Goal: Book appointment/travel/reservation

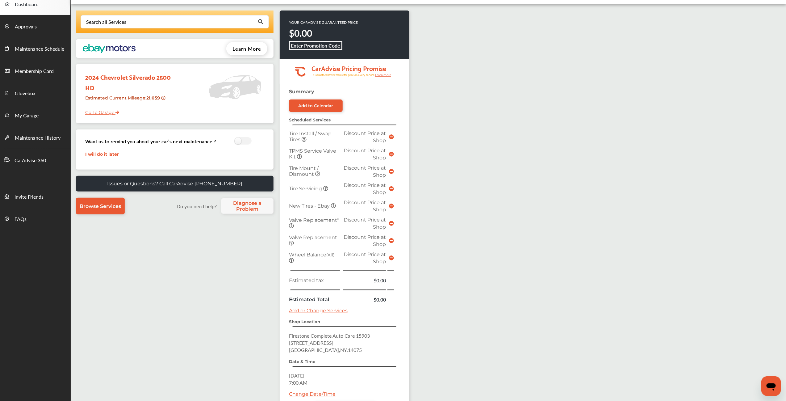
scroll to position [69, 0]
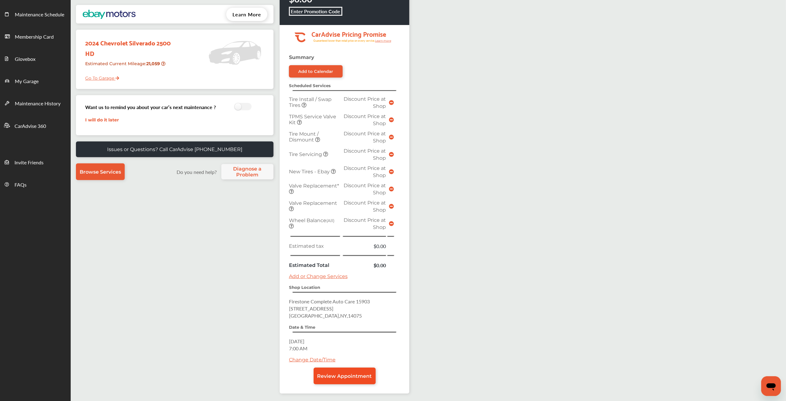
click at [335, 373] on span "Review Appointment" at bounding box center [344, 376] width 55 height 6
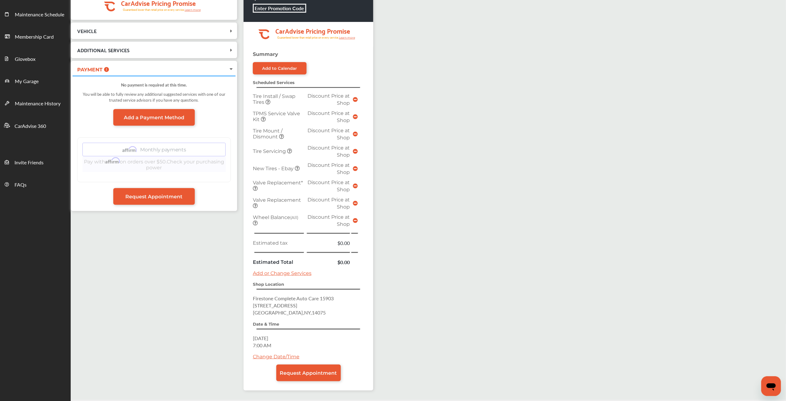
scroll to position [89, 0]
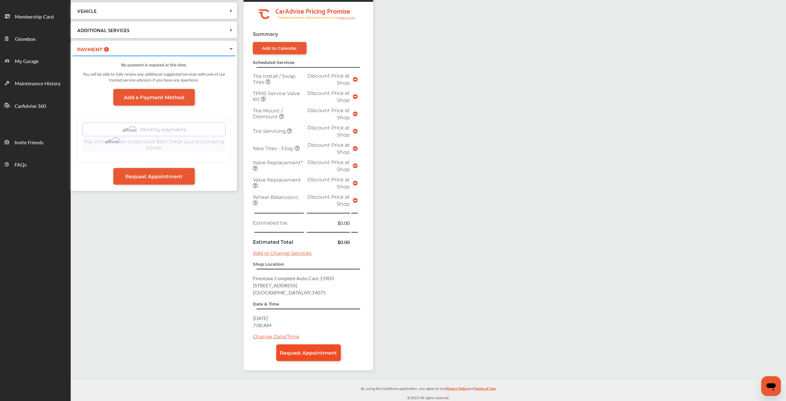
click at [303, 356] on link "Request Appointment" at bounding box center [308, 352] width 65 height 17
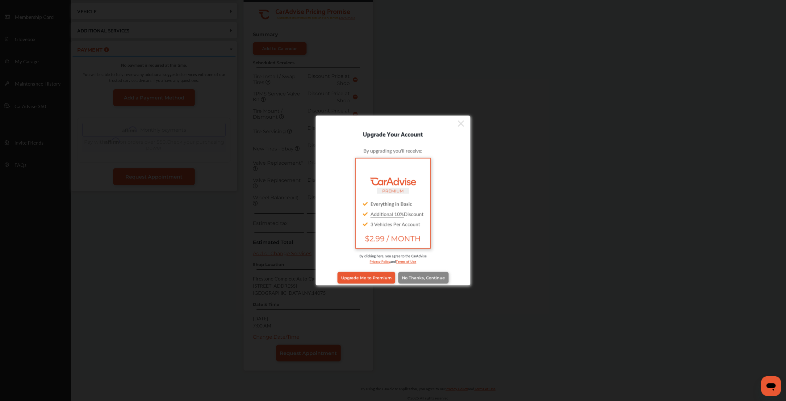
click at [408, 275] on span "No Thanks, Continue" at bounding box center [423, 277] width 43 height 5
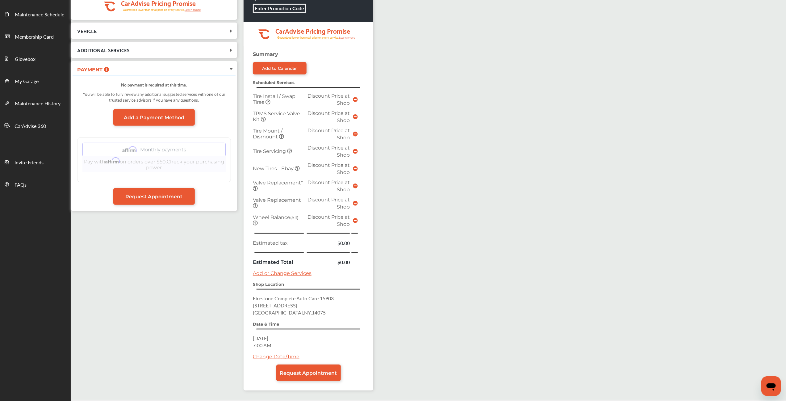
scroll to position [34, 0]
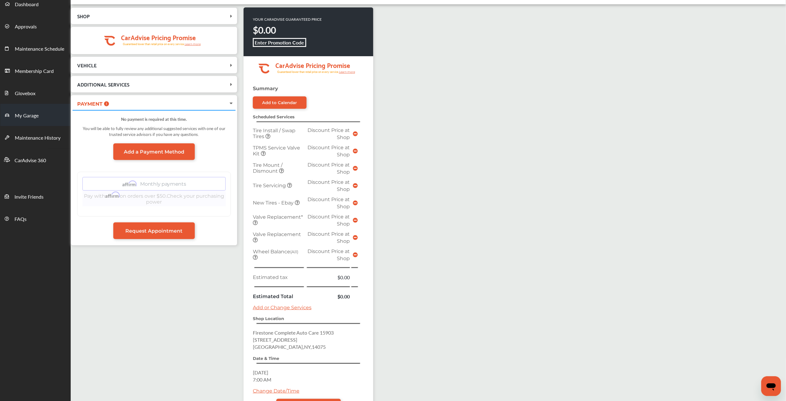
click at [22, 116] on span "My Garage" at bounding box center [27, 116] width 24 height 8
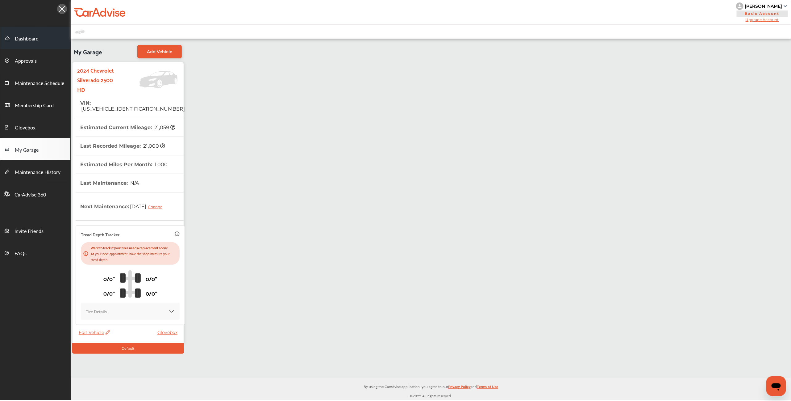
click at [35, 38] on span "Dashboard" at bounding box center [27, 39] width 24 height 8
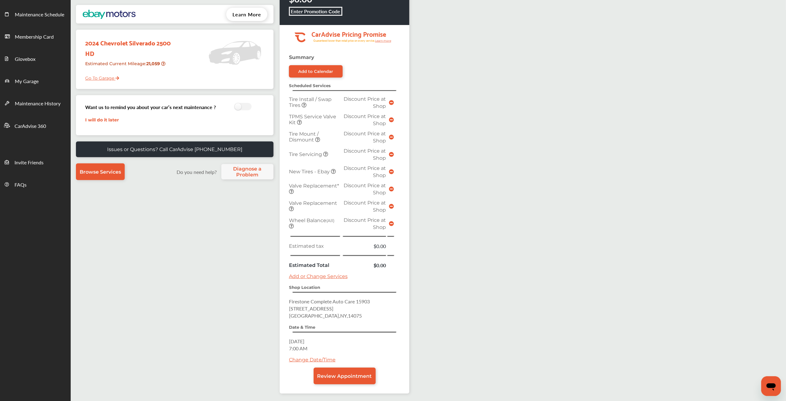
scroll to position [94, 0]
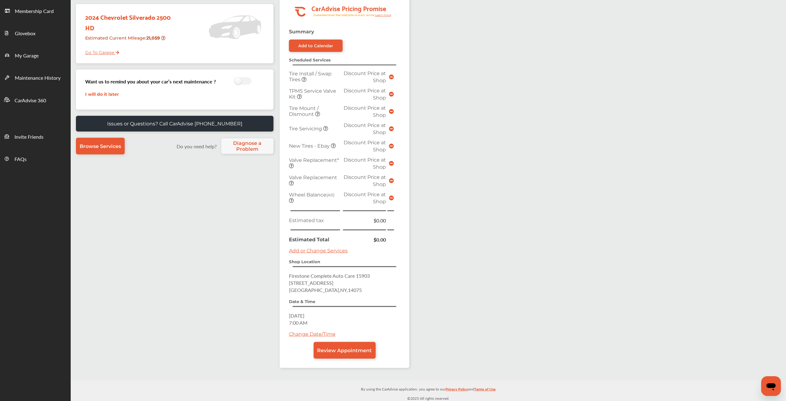
click at [306, 333] on link "Change Date/Time" at bounding box center [312, 334] width 47 height 6
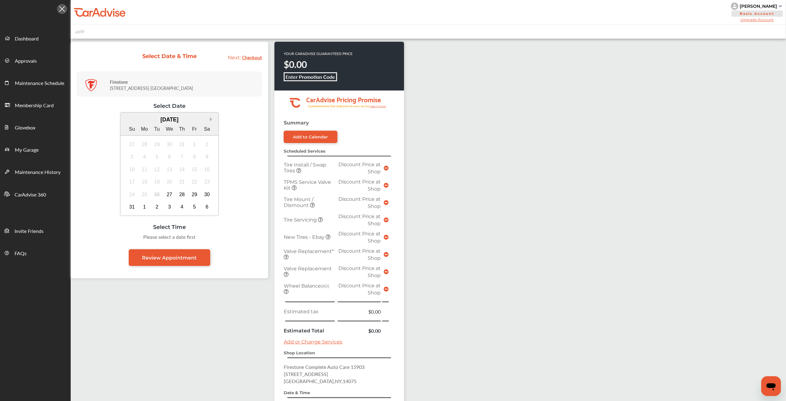
click at [212, 118] on button "Next Month" at bounding box center [212, 119] width 4 height 4
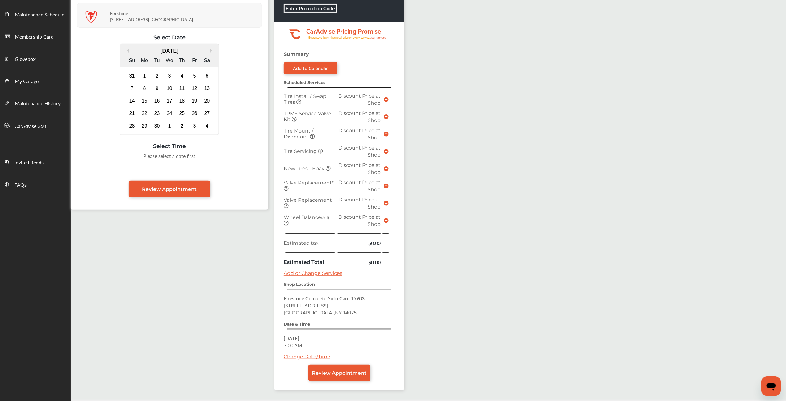
scroll to position [88, 0]
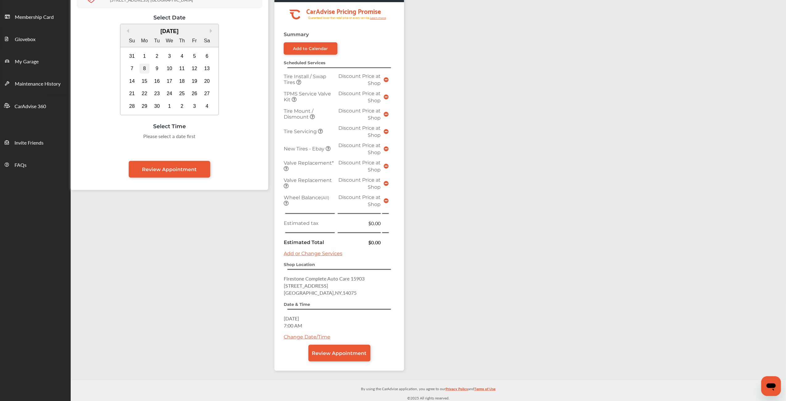
click at [144, 69] on div "8" at bounding box center [145, 69] width 10 height 10
click at [113, 138] on div "8:00 AM" at bounding box center [107, 137] width 29 height 11
click at [339, 353] on span "Review Appointment" at bounding box center [339, 353] width 55 height 6
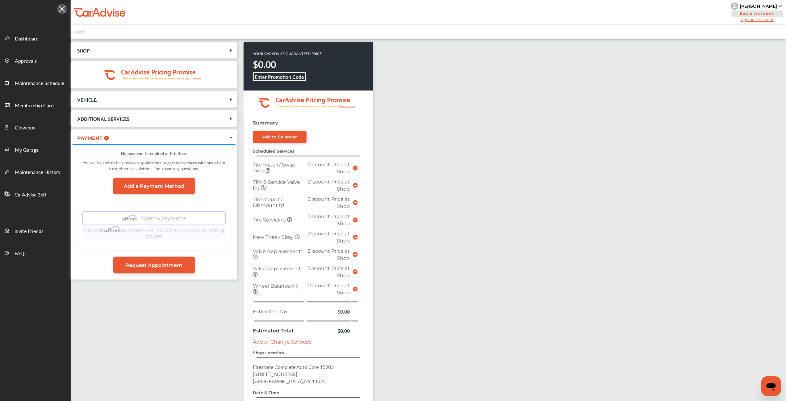
scroll to position [69, 0]
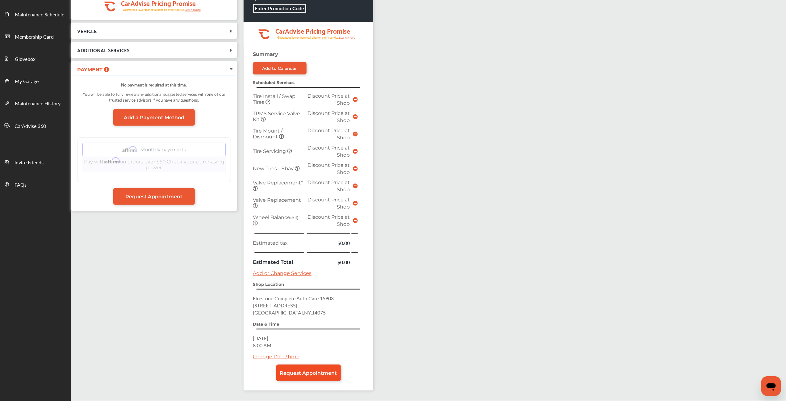
click at [315, 376] on link "Request Appointment" at bounding box center [308, 372] width 65 height 17
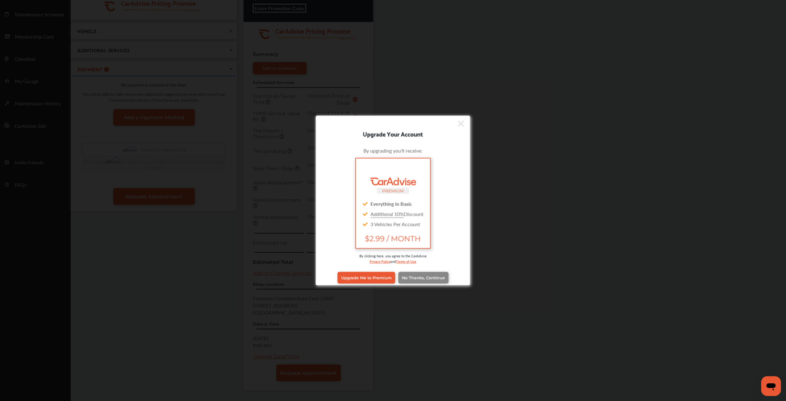
click at [403, 278] on span "No Thanks, Continue" at bounding box center [423, 277] width 43 height 5
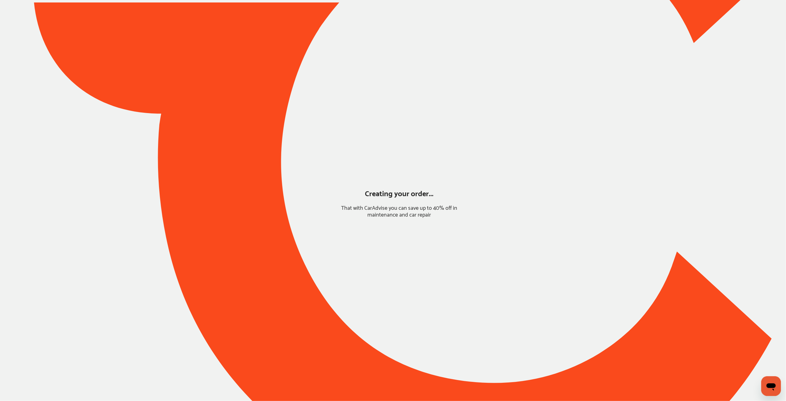
scroll to position [0, 0]
